Goal: Task Accomplishment & Management: Manage account settings

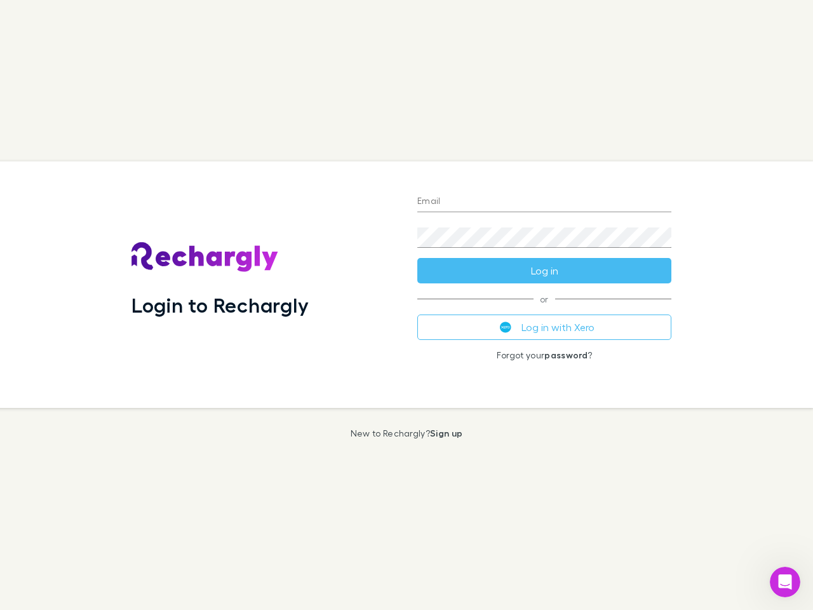
click at [407, 305] on div "Login to Rechargly" at bounding box center [264, 284] width 286 height 247
click at [545, 202] on input "Email" at bounding box center [544, 202] width 254 height 20
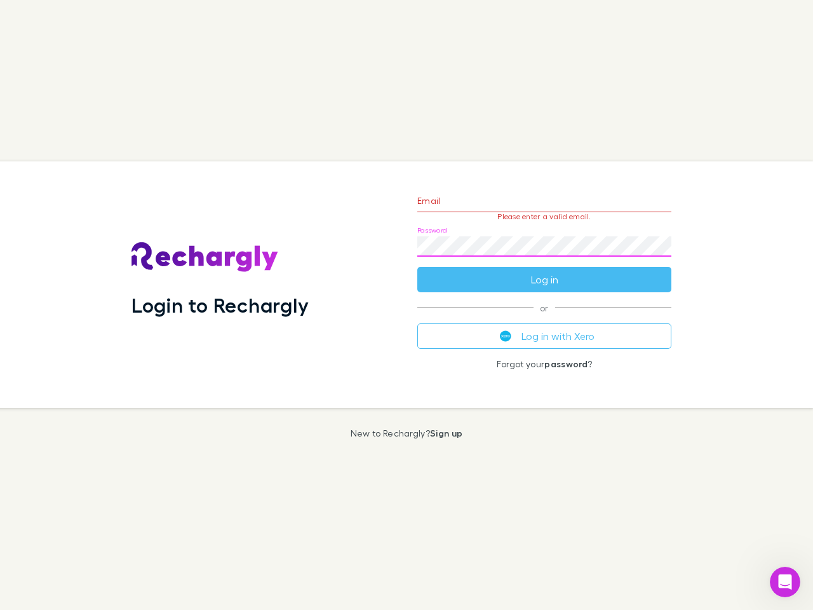
click at [545, 271] on form "Email Please enter a valid email. Password Log in" at bounding box center [544, 237] width 254 height 111
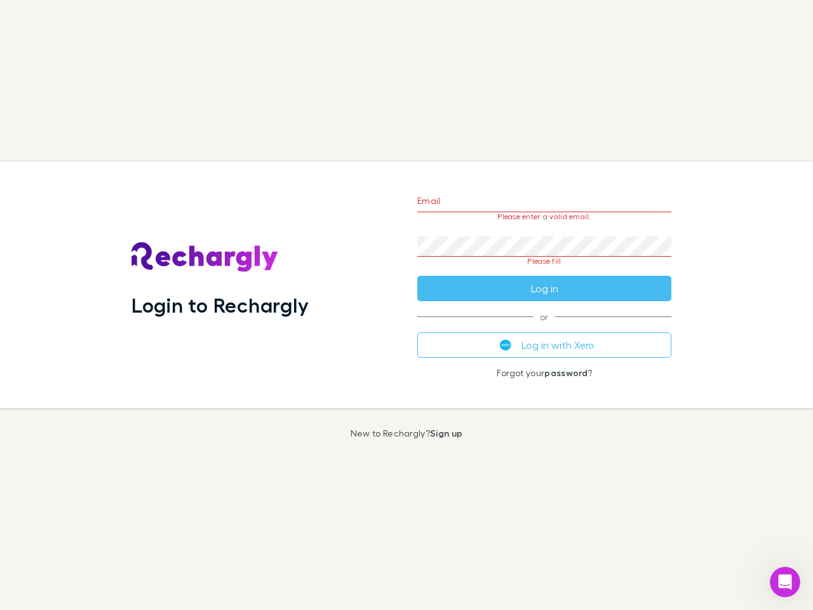
click at [545, 327] on div "Email Please enter a valid email. Password Please fill Log in or Log in with Xe…" at bounding box center [544, 284] width 274 height 247
click at [785, 582] on icon "Open Intercom Messenger" at bounding box center [785, 582] width 21 height 21
